Goal: Use online tool/utility: Utilize a website feature to perform a specific function

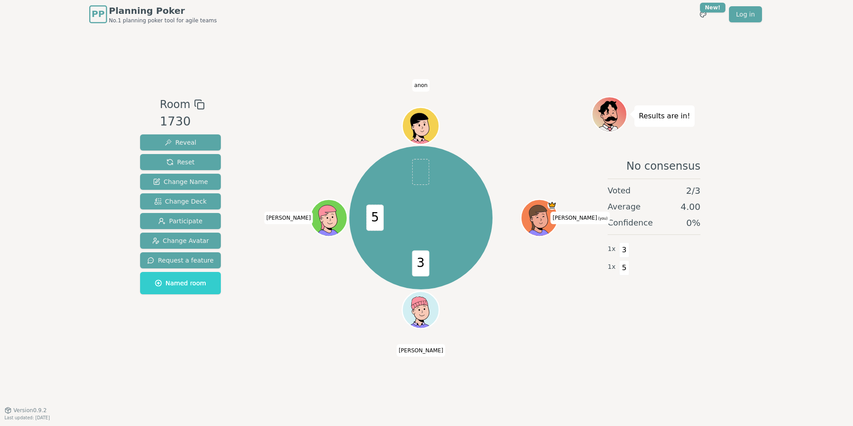
click at [100, 10] on span "PP" at bounding box center [97, 14] width 13 height 13
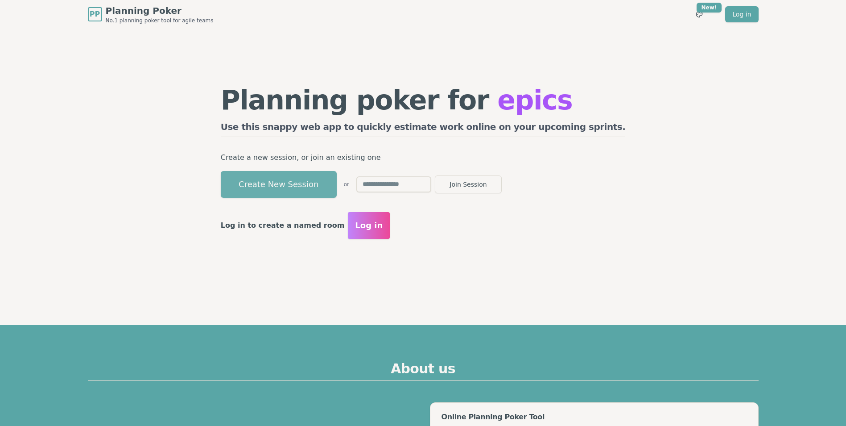
click at [323, 185] on button "Create New Session" at bounding box center [279, 184] width 116 height 27
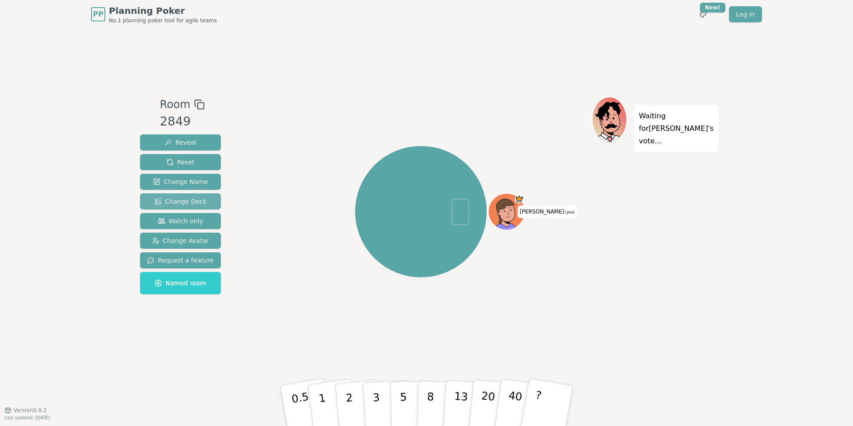
click at [178, 201] on span "Change Deck" at bounding box center [180, 201] width 52 height 9
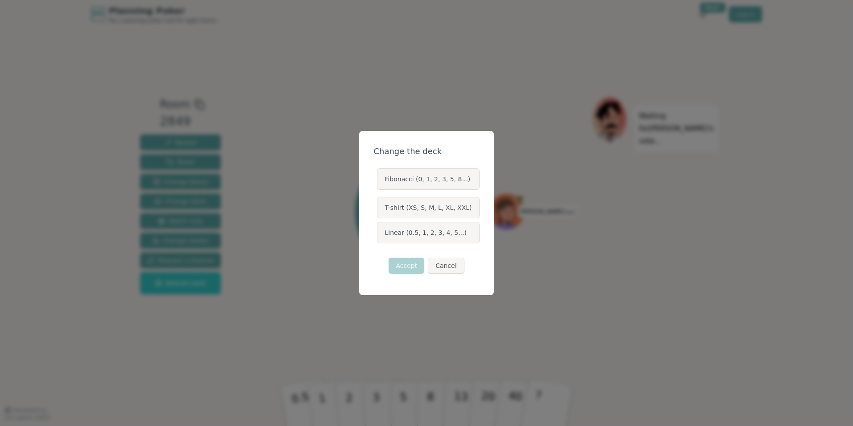
click at [431, 235] on label "Linear (0.5, 1, 2, 3, 4, 5...)" at bounding box center [428, 232] width 102 height 21
click at [380, 235] on button "Linear (0.5, 1, 2, 3, 4, 5...)" at bounding box center [376, 232] width 7 height 7
click at [403, 268] on button "Accept" at bounding box center [407, 265] width 36 height 16
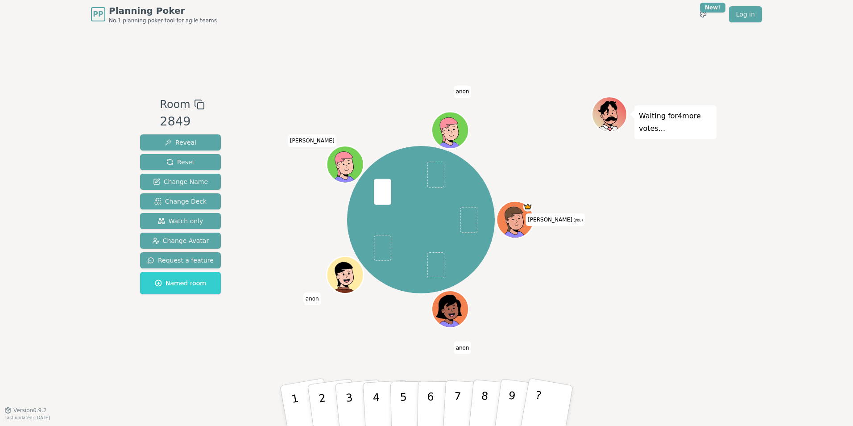
click at [620, 310] on div "Waiting for 4 more votes..." at bounding box center [654, 218] width 125 height 245
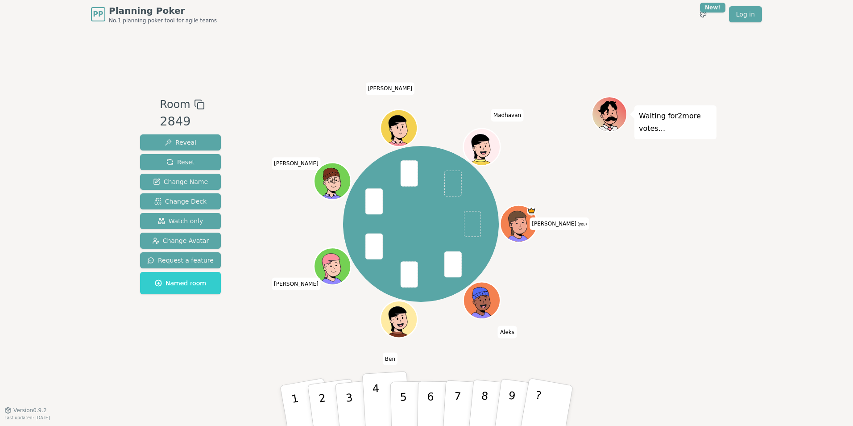
click at [383, 407] on button "4" at bounding box center [386, 406] width 49 height 70
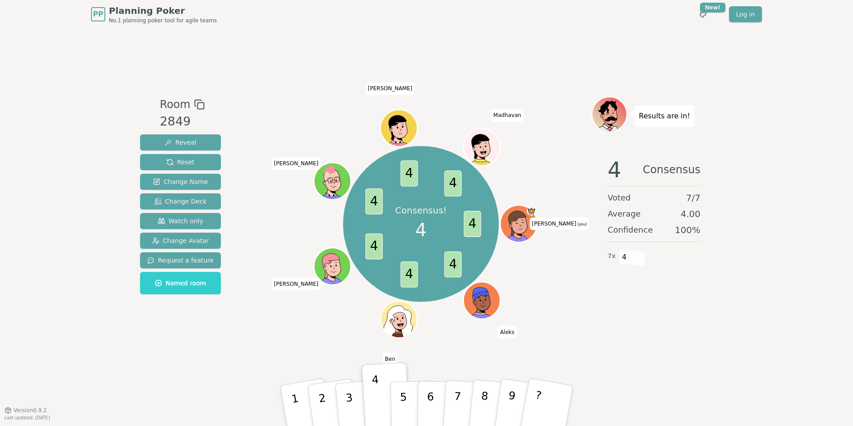
click at [470, 50] on div "Room 2849 Reveal Reset Change Name Change Deck Watch only Change Avatar Request…" at bounding box center [427, 219] width 580 height 381
